Goal: Task Accomplishment & Management: Use online tool/utility

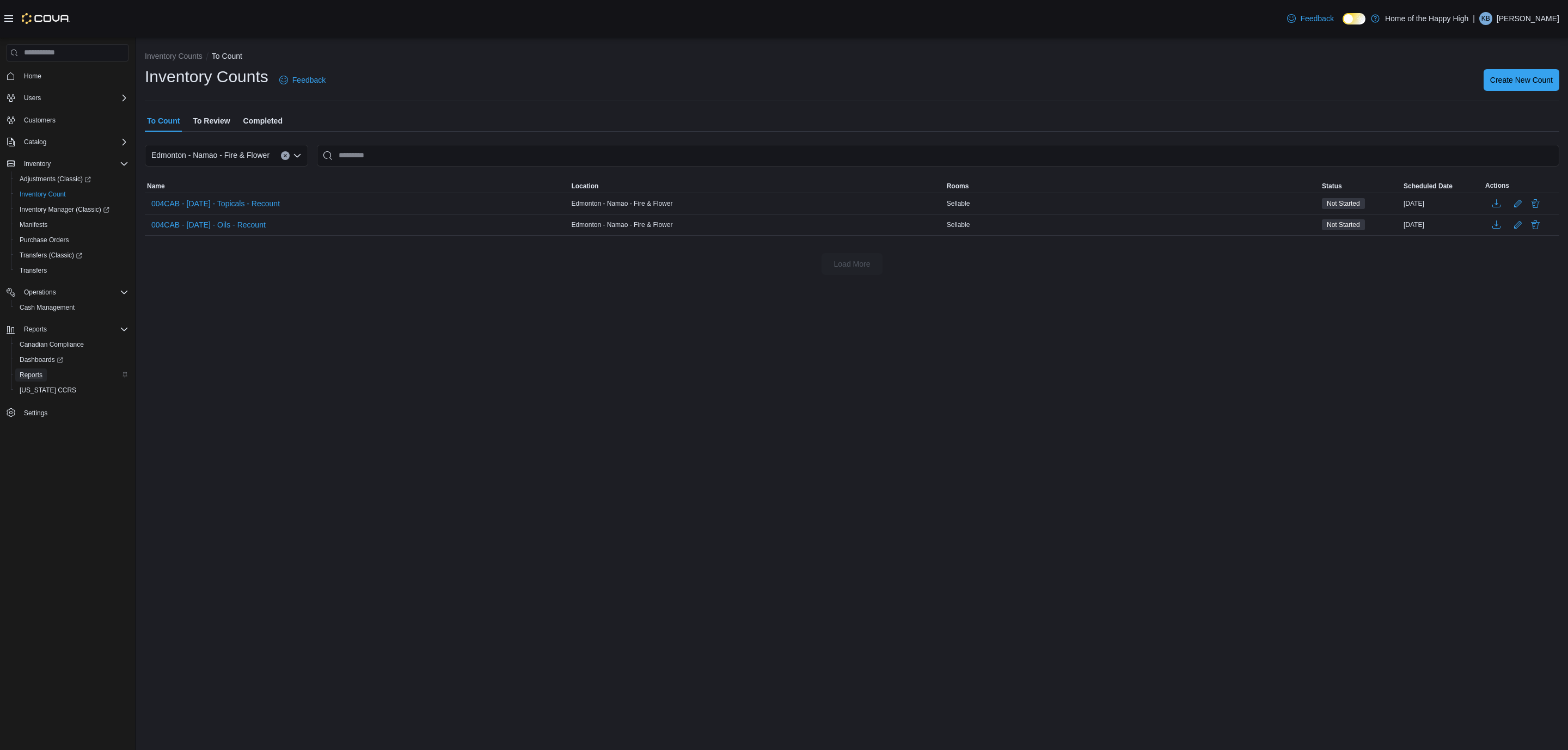
click at [33, 376] on span "Reports" at bounding box center [31, 375] width 23 height 9
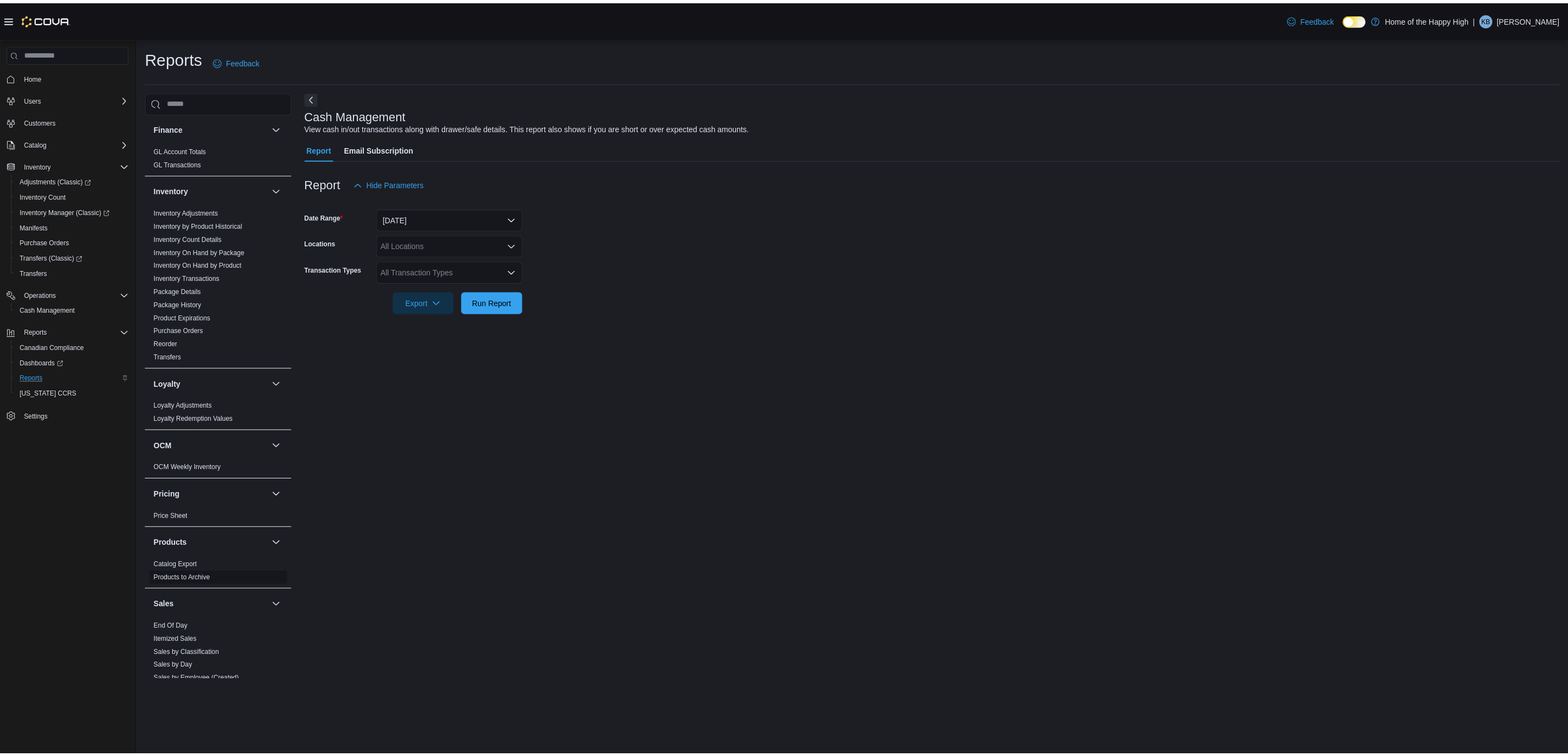
scroll to position [329, 0]
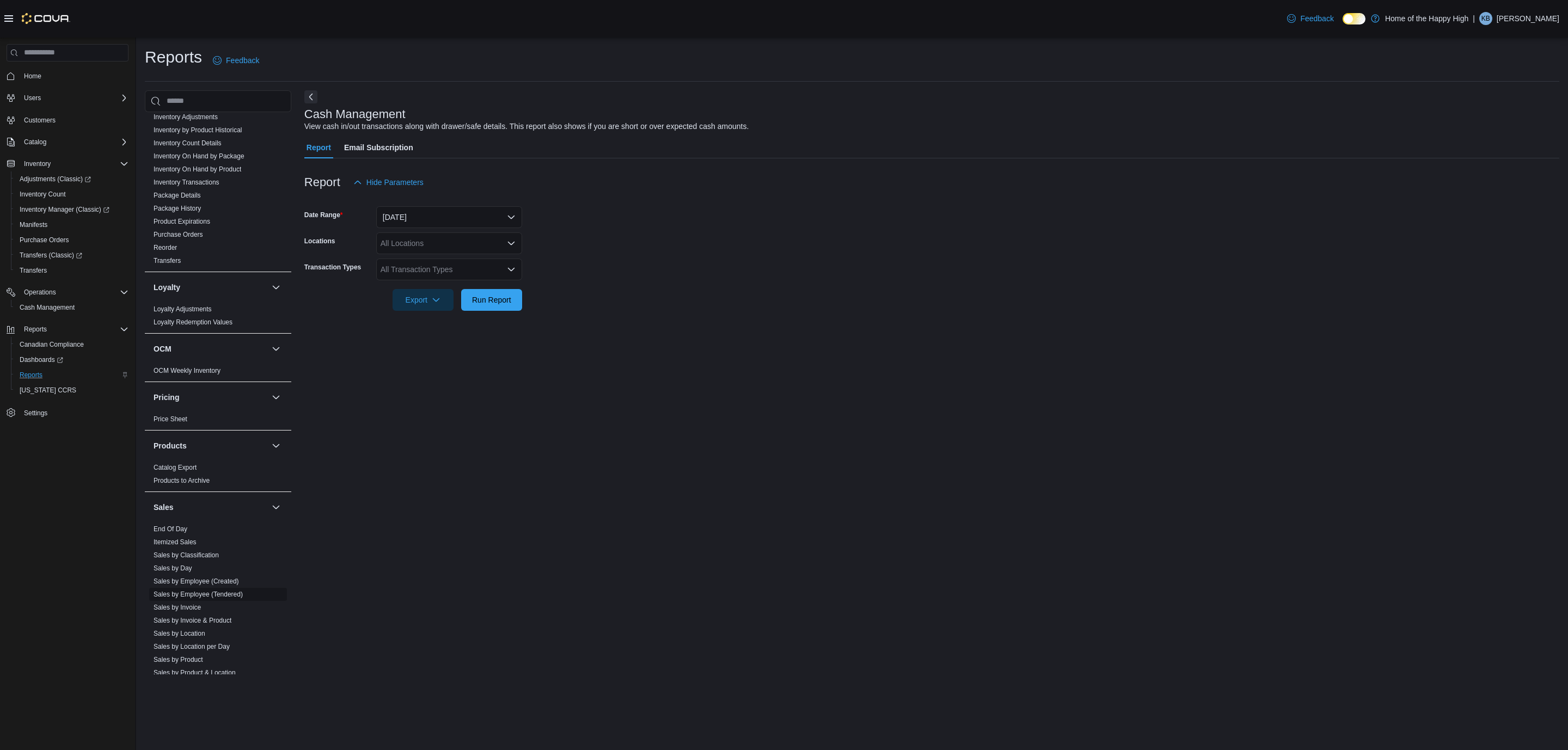
click at [200, 594] on link "Sales by Employee (Tendered)" at bounding box center [198, 594] width 89 height 8
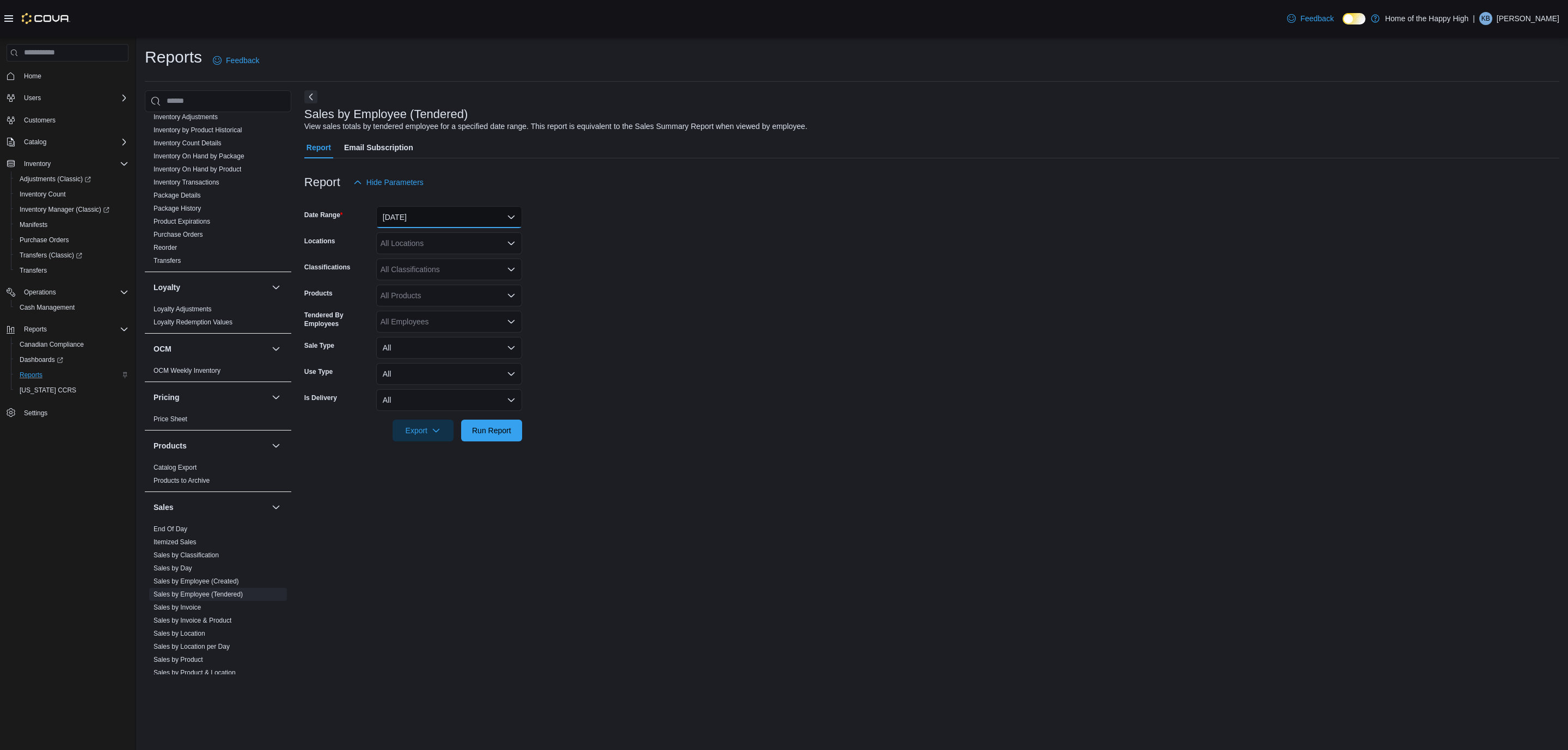
click at [415, 217] on button "[DATE]" at bounding box center [449, 217] width 146 height 22
click at [389, 256] on icon "Select listbox" at bounding box center [385, 261] width 9 height 9
click at [411, 247] on div "All Locations" at bounding box center [449, 242] width 146 height 22
type input "***"
click at [455, 260] on span "Edmonton - Namao - Fire & Flower" at bounding box center [480, 262] width 118 height 11
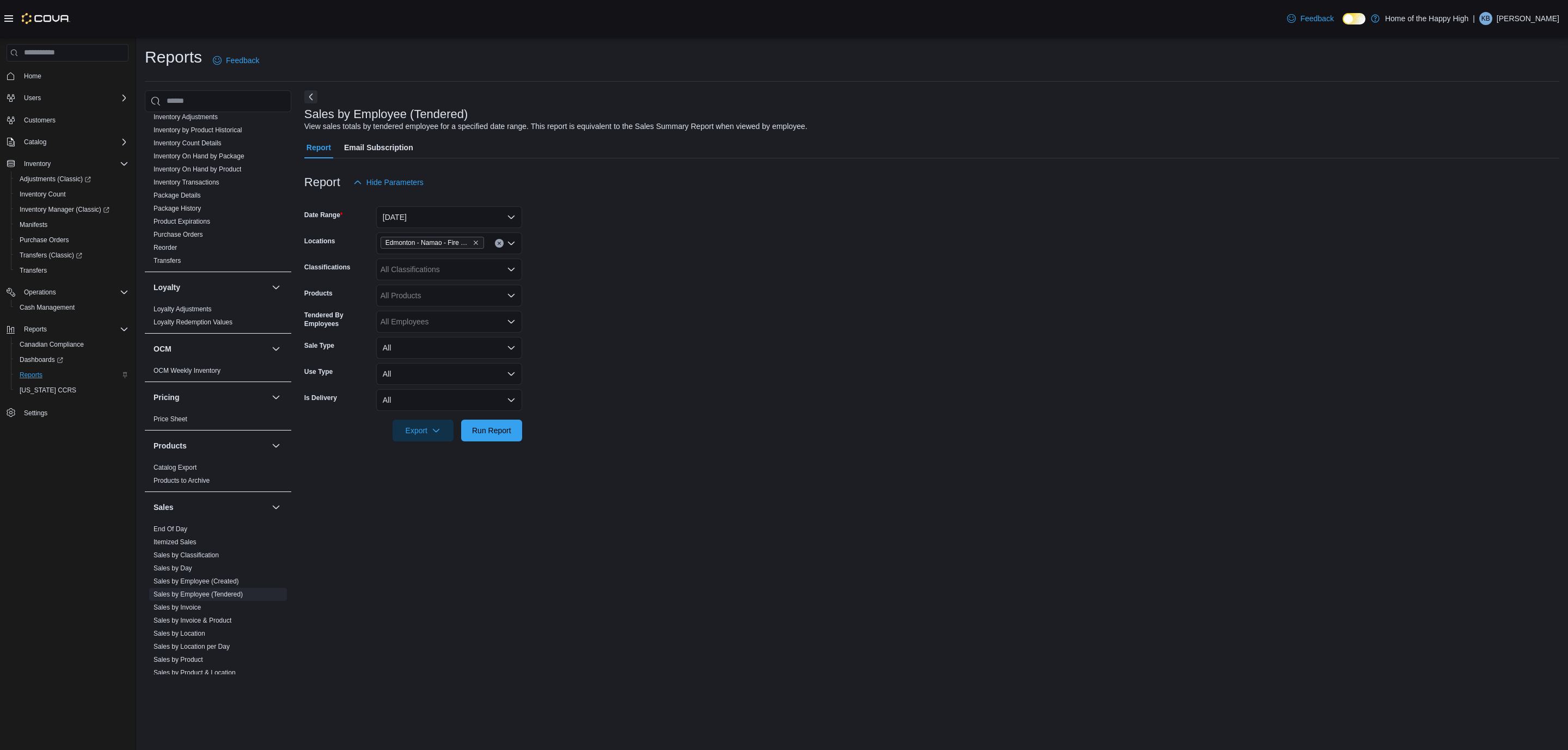
click at [690, 268] on form "Date Range [DATE] Locations [GEOGRAPHIC_DATA] - [GEOGRAPHIC_DATA] - Fire & Flow…" at bounding box center [931, 317] width 1255 height 249
drag, startPoint x: 490, startPoint y: 431, endPoint x: 512, endPoint y: 430, distance: 22.0
click at [490, 430] on span "Run Report" at bounding box center [491, 430] width 39 height 11
